Goal: Task Accomplishment & Management: Manage account settings

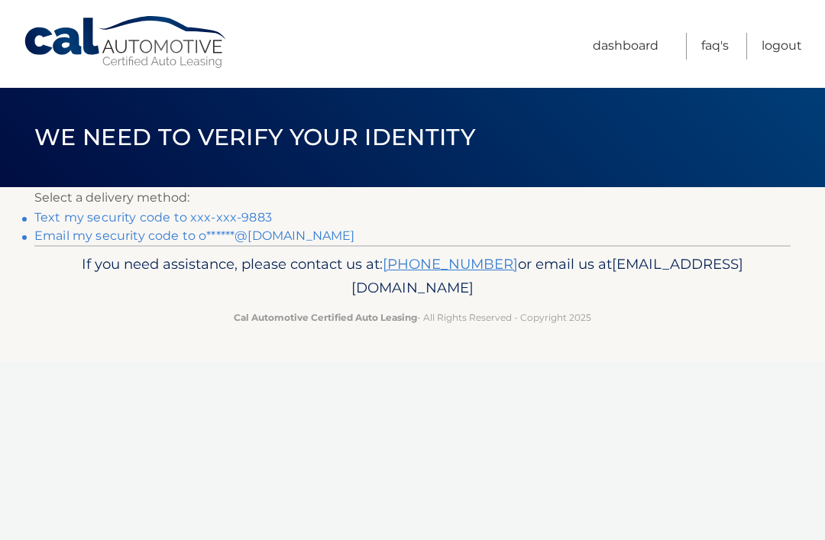
click at [192, 215] on link "Text my security code to xxx-xxx-9883" at bounding box center [152, 217] width 237 height 15
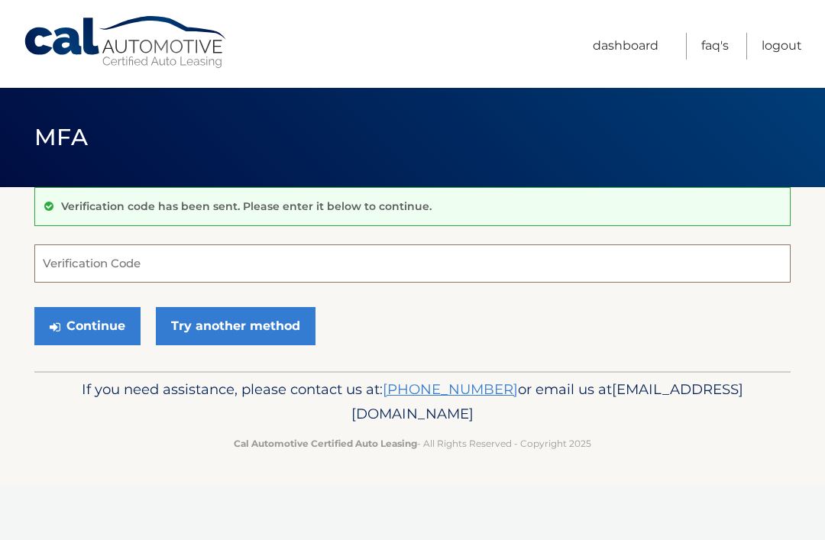
click at [78, 267] on input "Verification Code" at bounding box center [412, 263] width 756 height 38
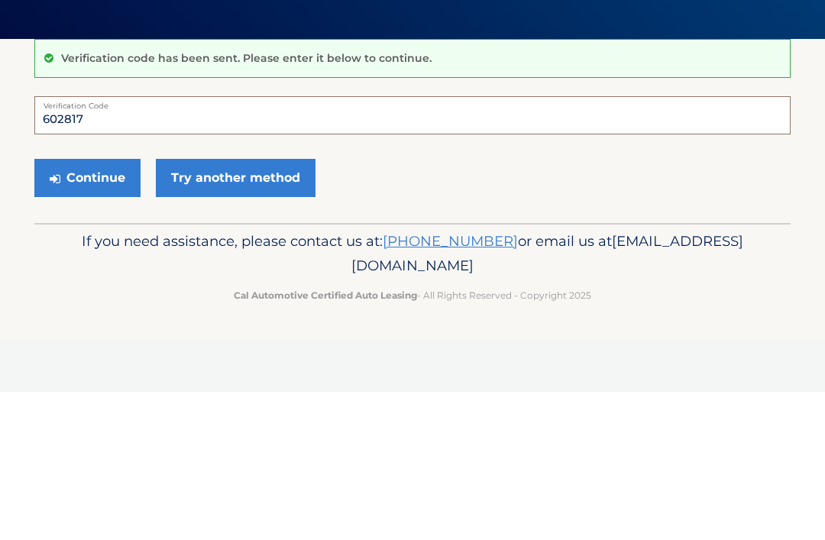
type input "602817"
click at [92, 307] on button "Continue" at bounding box center [87, 326] width 106 height 38
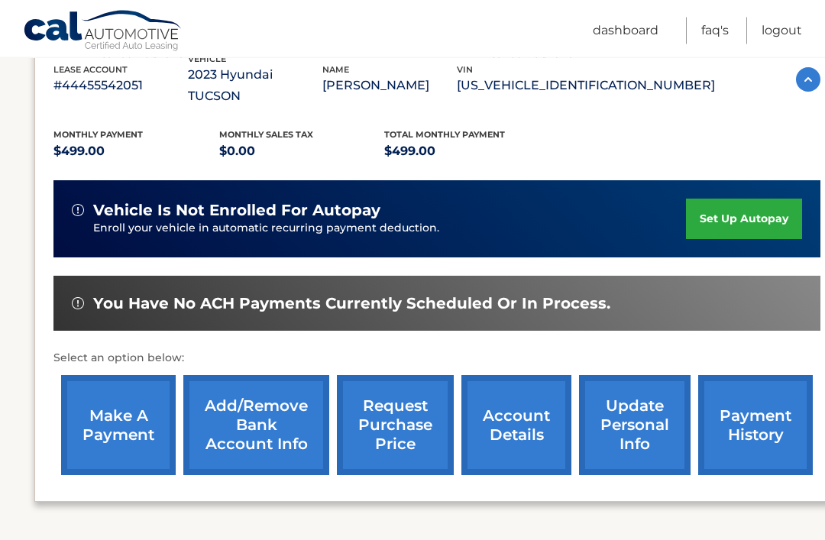
scroll to position [277, 0]
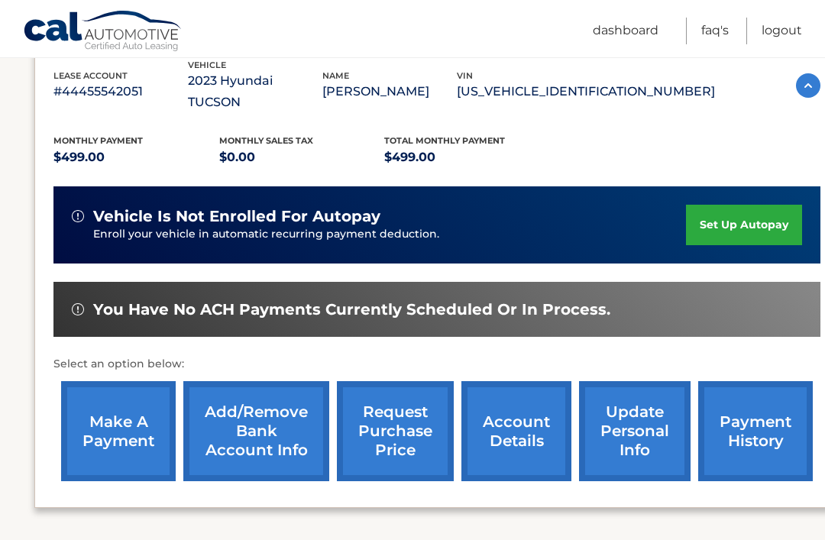
click at [535, 396] on link "account details" at bounding box center [516, 431] width 110 height 100
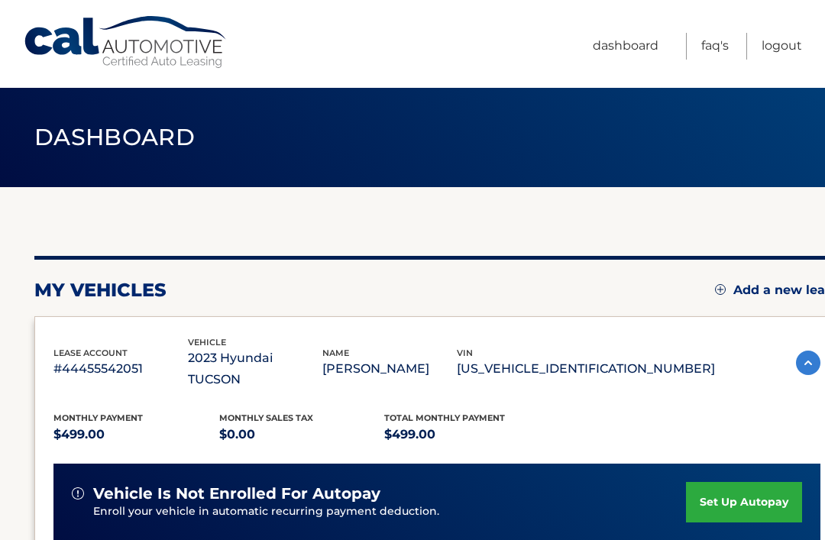
scroll to position [326, 0]
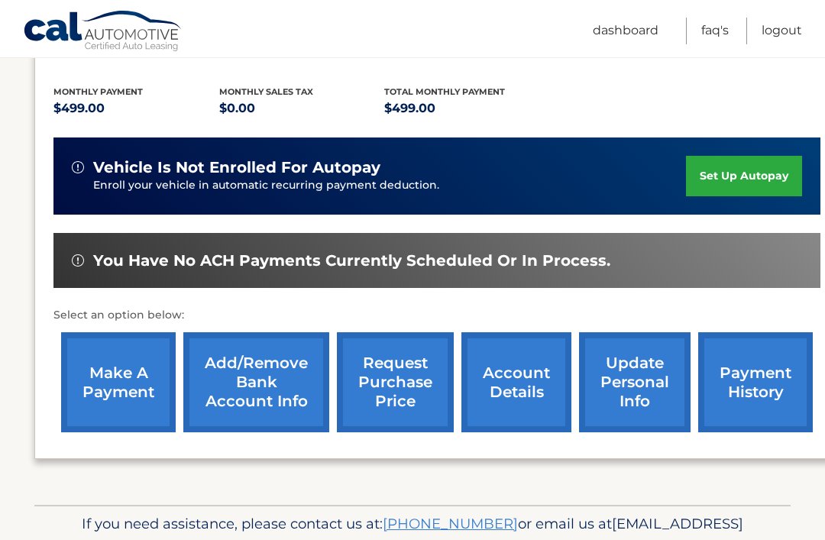
click at [787, 27] on link "Logout" at bounding box center [781, 31] width 40 height 27
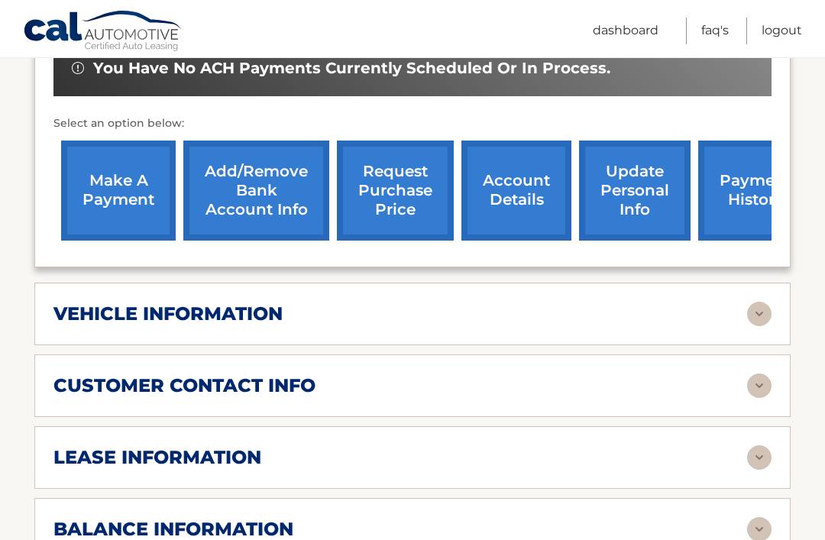
scroll to position [551, 0]
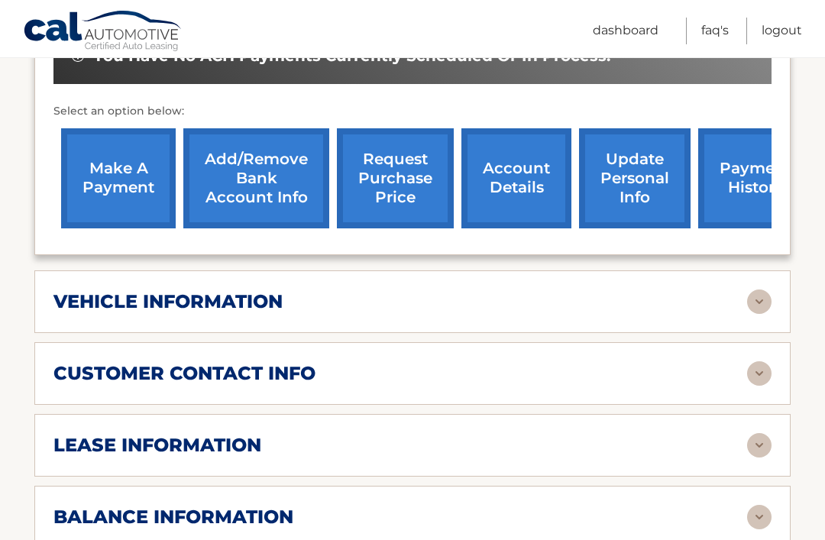
click at [758, 433] on img at bounding box center [759, 445] width 24 height 24
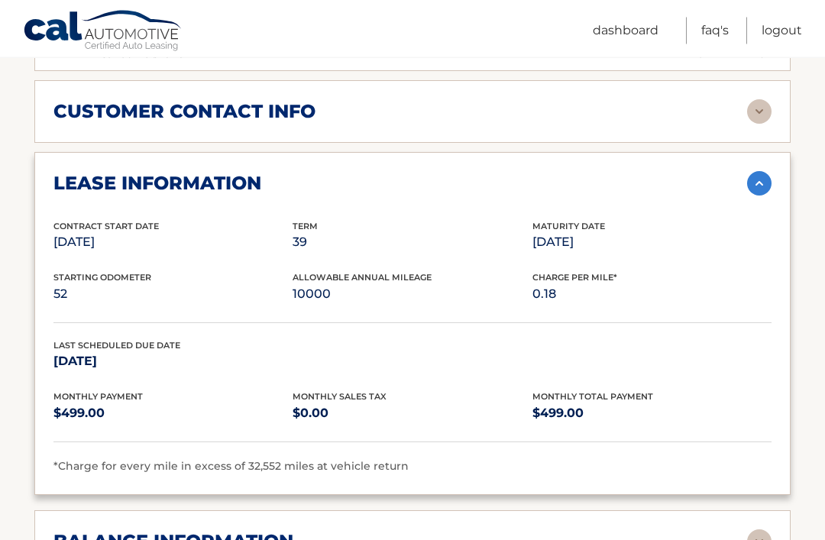
scroll to position [813, 0]
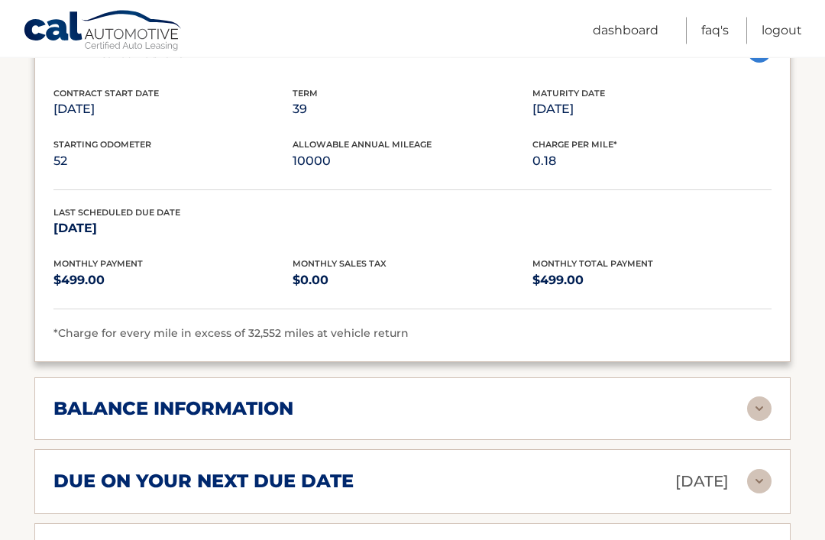
click at [758, 397] on img at bounding box center [759, 409] width 24 height 24
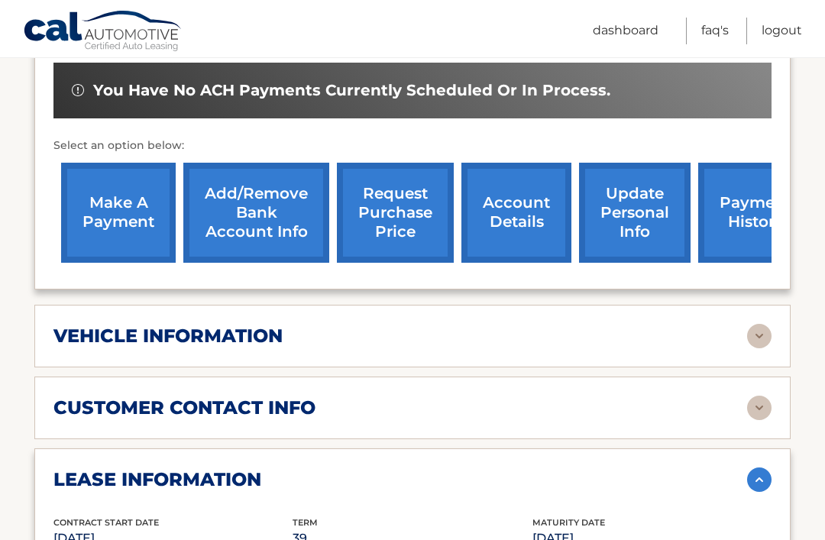
scroll to position [515, 0]
